Goal: Navigation & Orientation: Find specific page/section

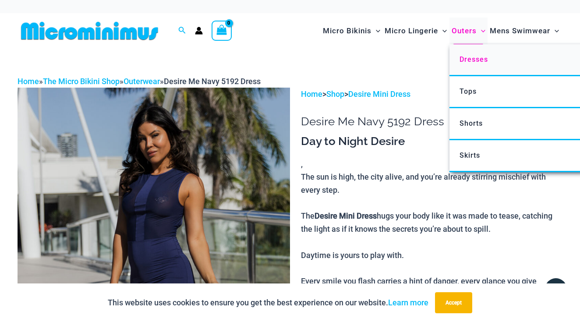
click at [473, 59] on span "Dresses" at bounding box center [473, 59] width 28 height 8
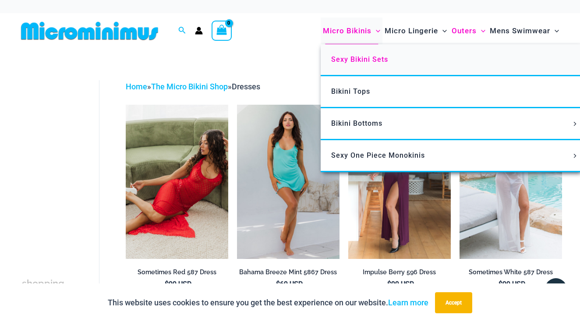
click at [358, 60] on span "Sexy Bikini Sets" at bounding box center [359, 59] width 57 height 8
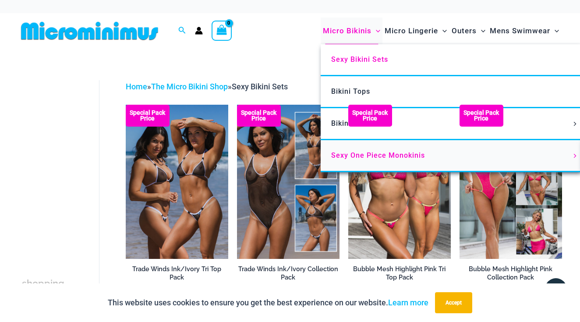
click at [347, 151] on span "Sexy One Piece Monokinis" at bounding box center [378, 155] width 94 height 8
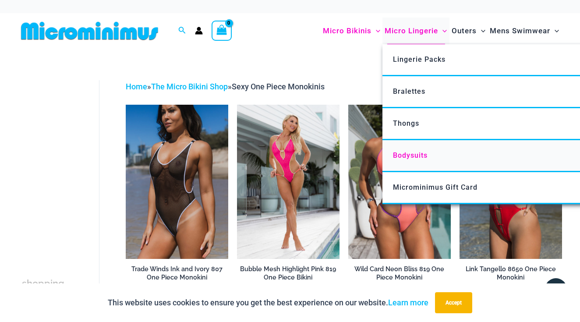
click at [406, 153] on span "Bodysuits" at bounding box center [410, 155] width 35 height 8
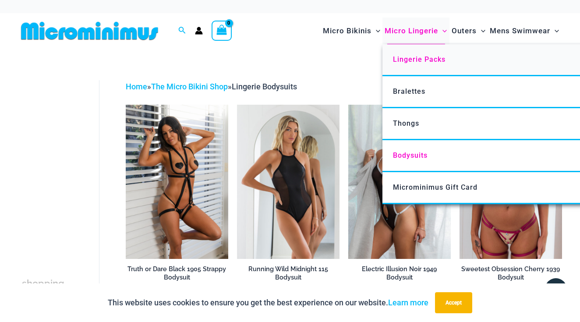
click at [425, 60] on span "Lingerie Packs" at bounding box center [419, 59] width 53 height 8
